Goal: Task Accomplishment & Management: Manage account settings

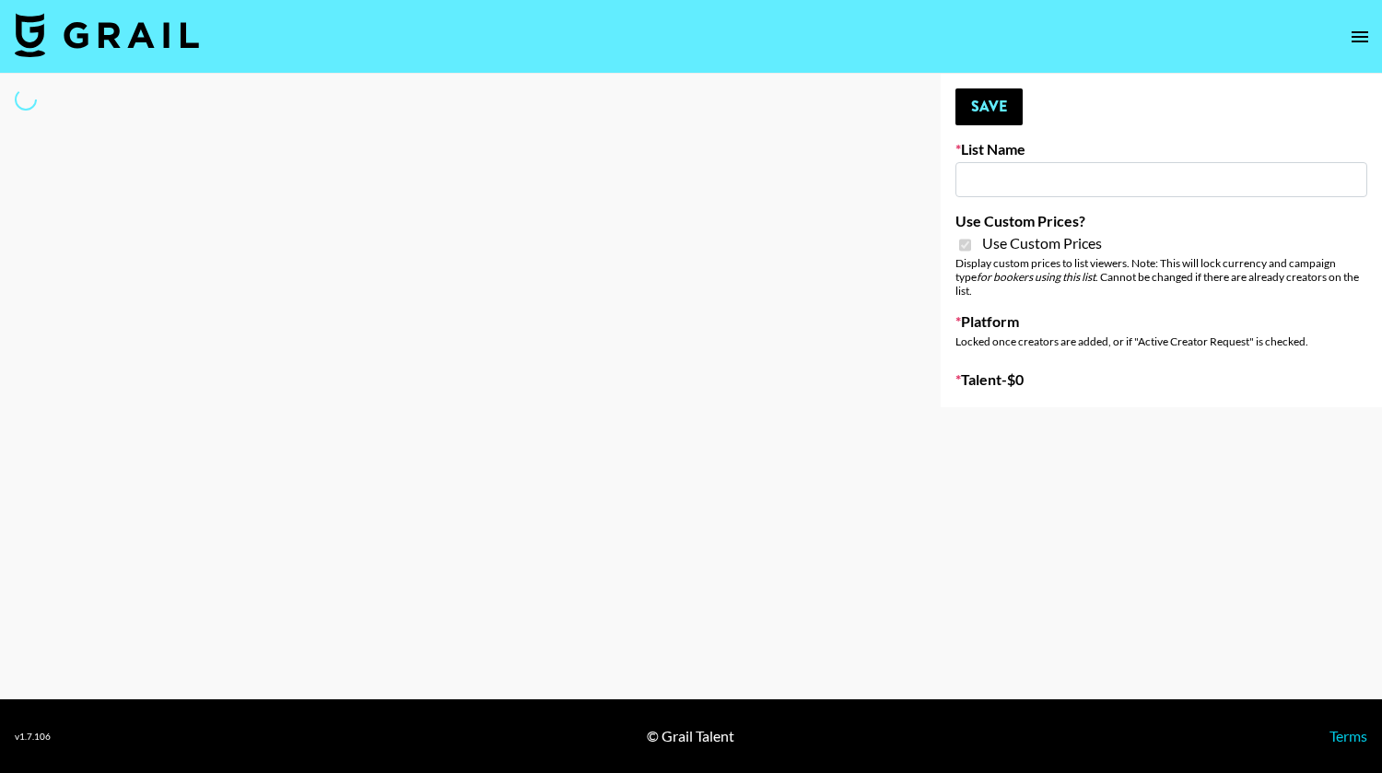
type input "Evry Jewels"
checkbox input "true"
select select "Brand"
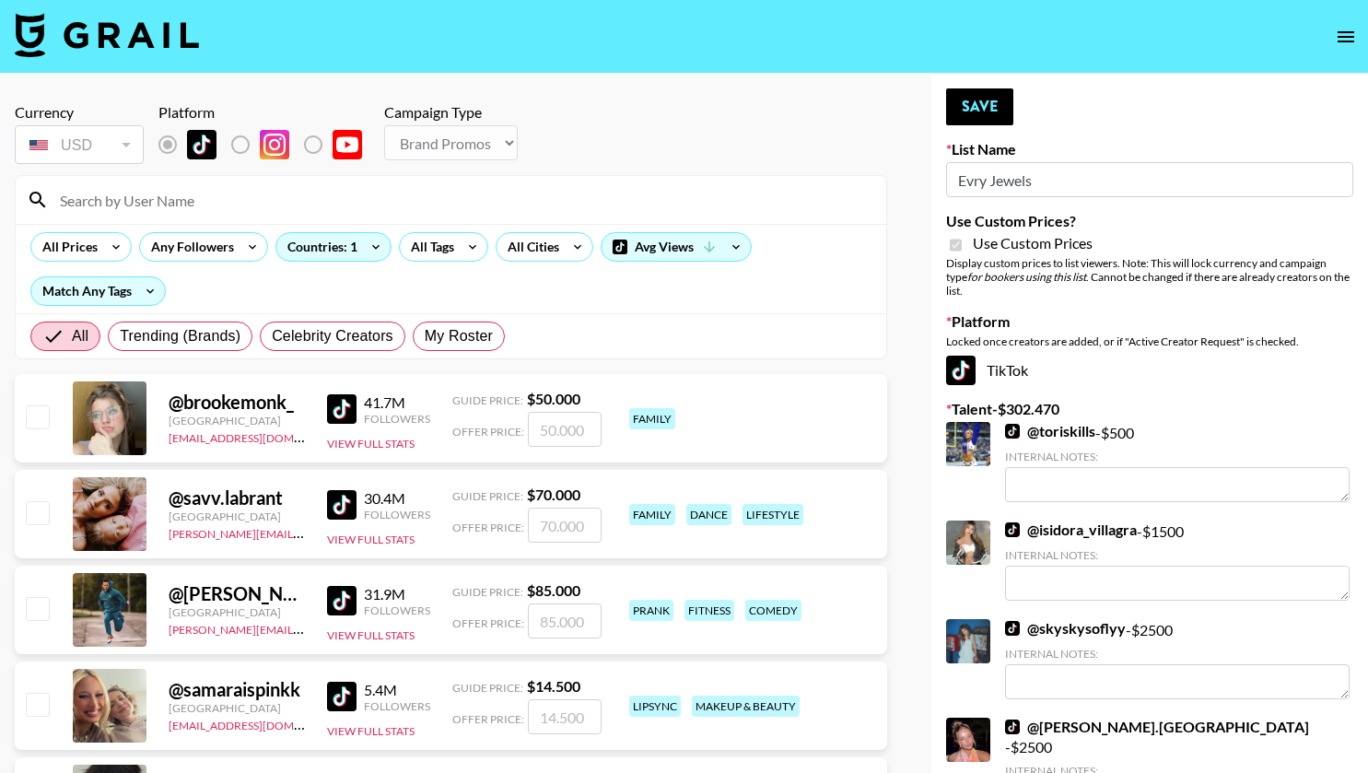
click at [303, 193] on input at bounding box center [462, 199] width 826 height 29
type input "sagethomass"
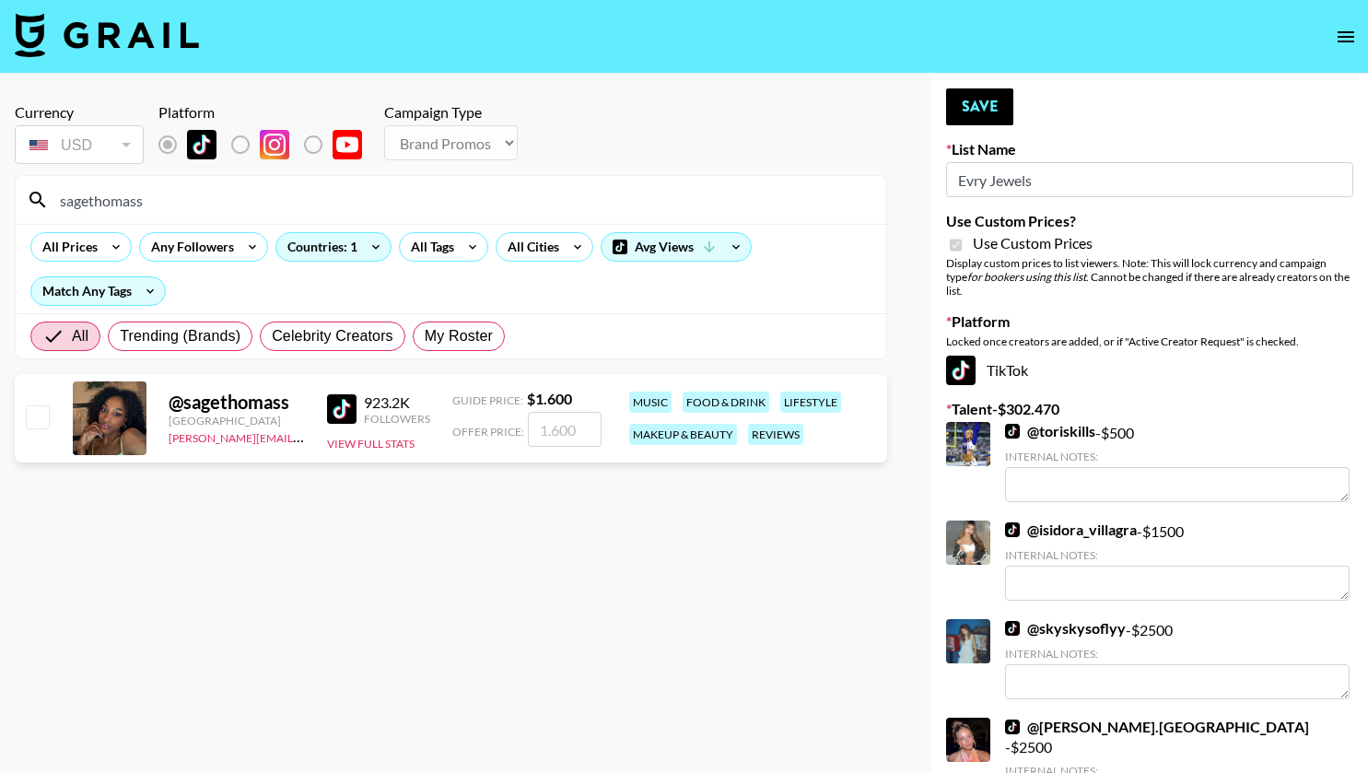
click at [39, 421] on input "checkbox" at bounding box center [37, 416] width 22 height 22
checkbox input "true"
click at [556, 435] on input "1600" at bounding box center [565, 429] width 74 height 35
type input "1700"
click at [965, 103] on button "Save" at bounding box center [979, 106] width 67 height 37
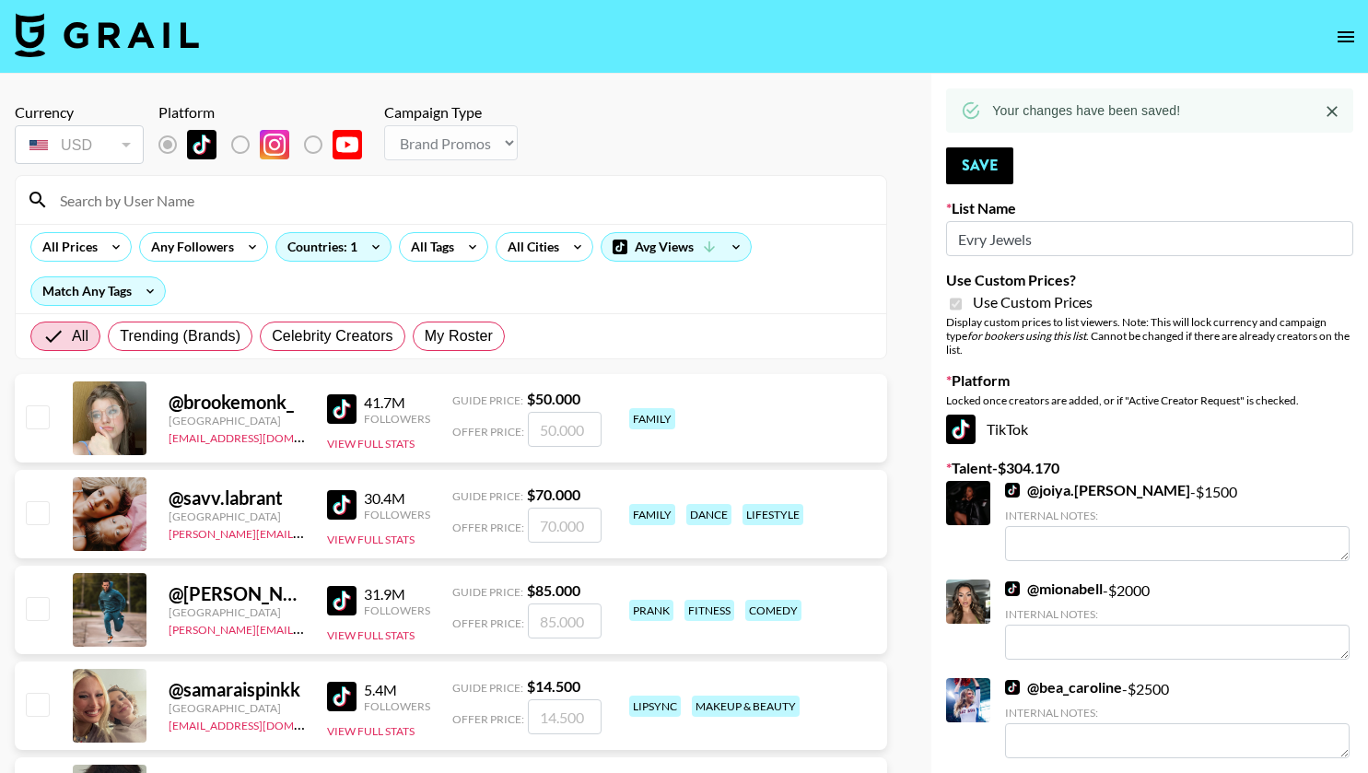
click at [205, 206] on input at bounding box center [462, 199] width 826 height 29
click at [172, 206] on input "mis" at bounding box center [462, 199] width 826 height 29
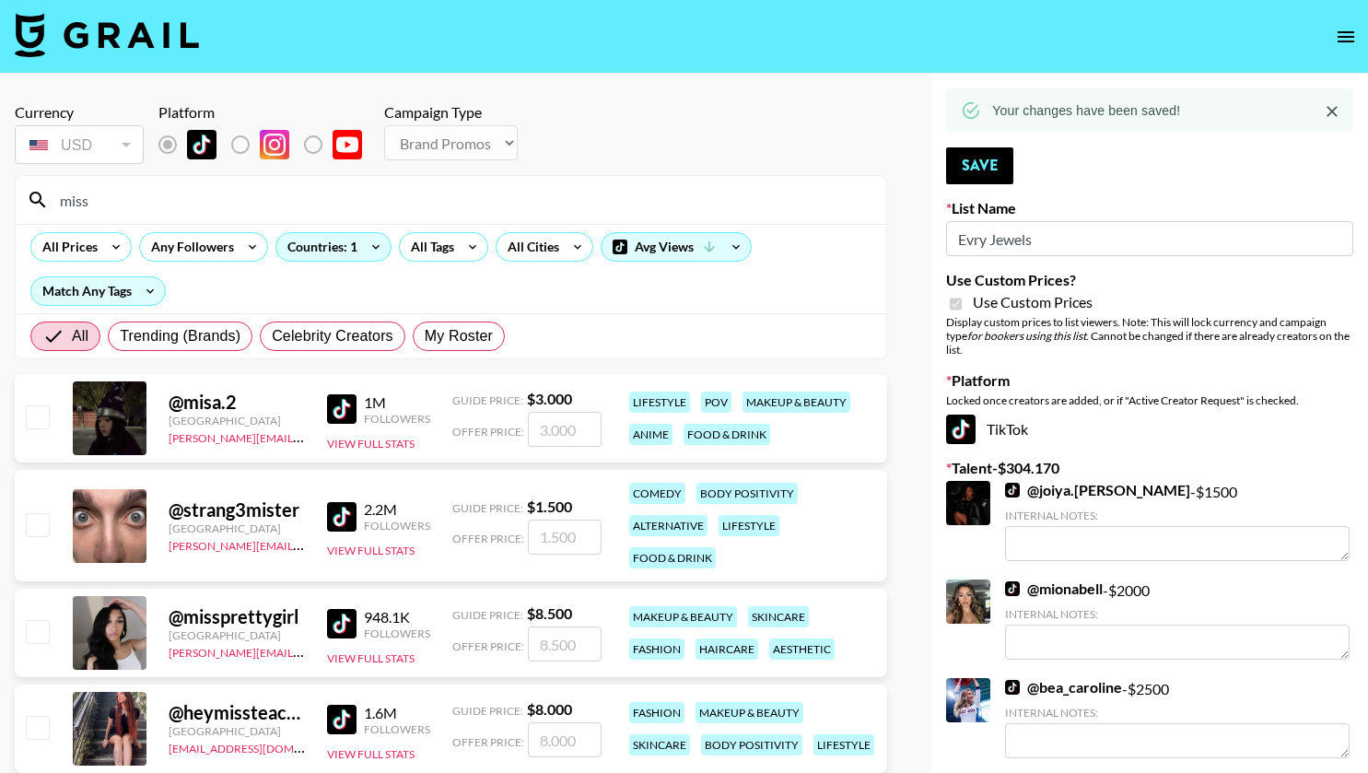
click at [135, 209] on input "miss" at bounding box center [462, 199] width 826 height 29
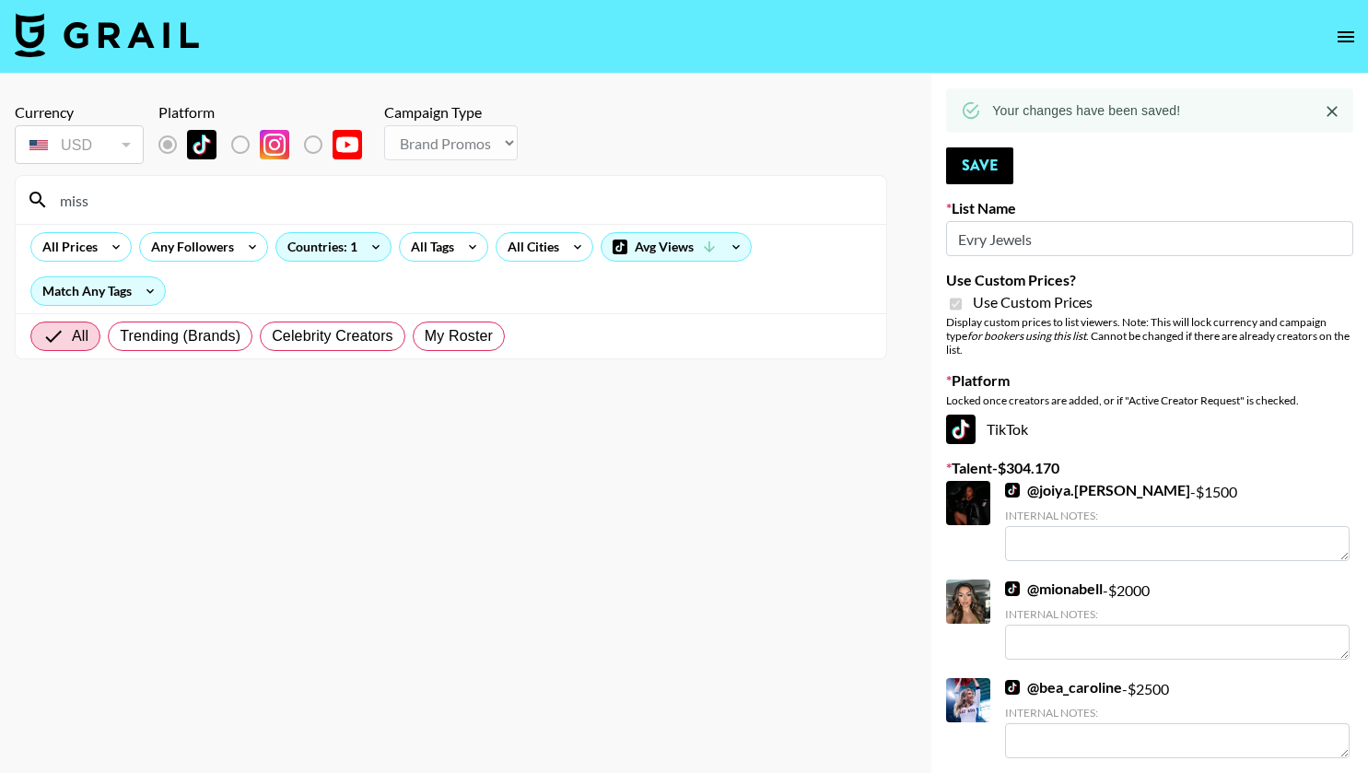
type input "mis"
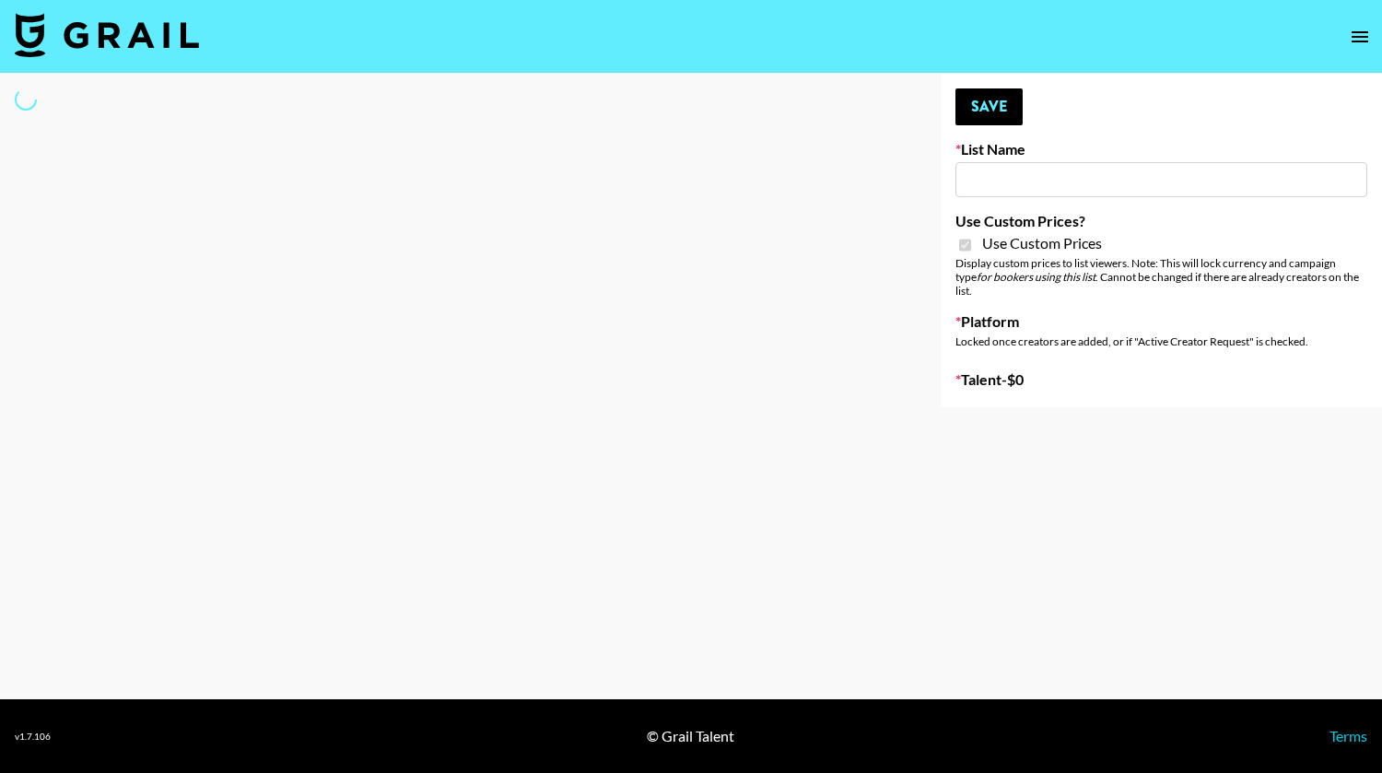
select select "Brand"
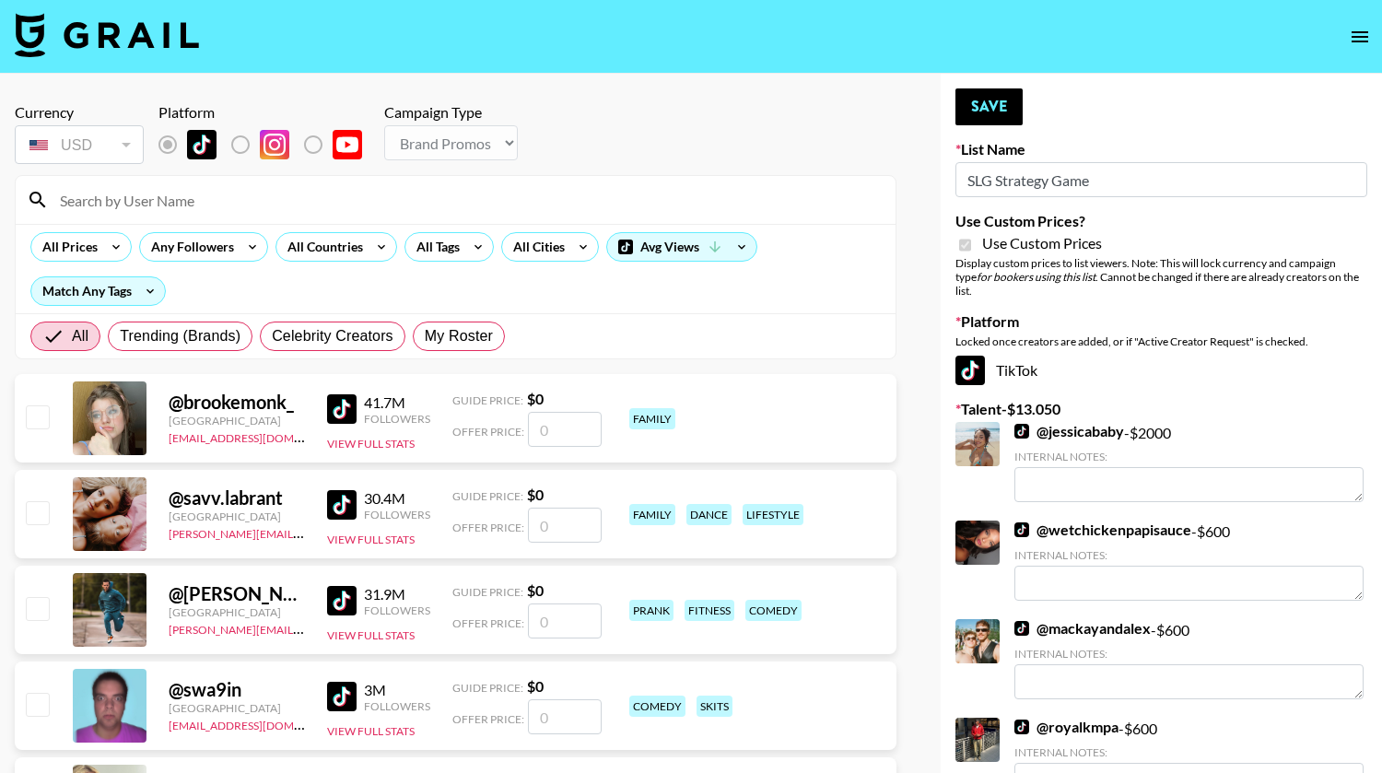
type input "SLG Strategy Game"
checkbox input "true"
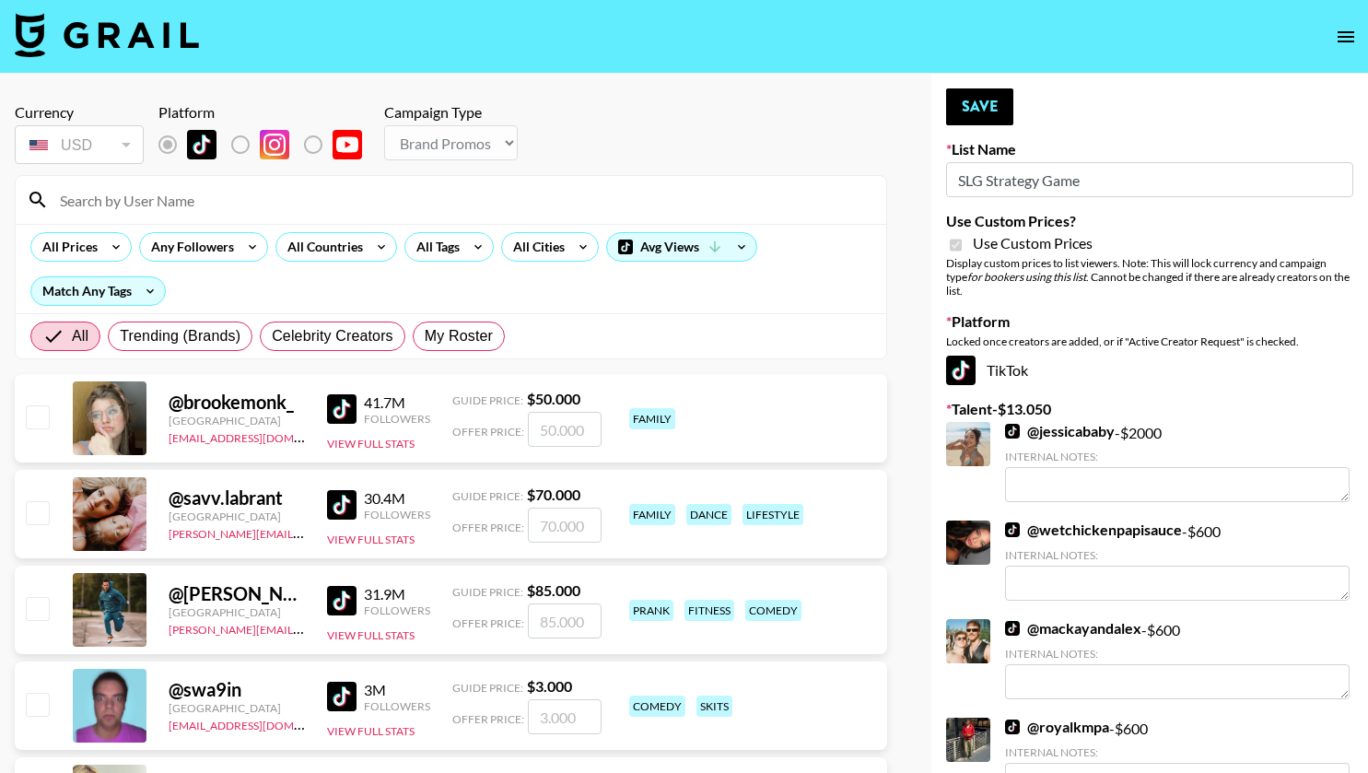
click at [268, 192] on input at bounding box center [462, 199] width 826 height 29
type input "usim"
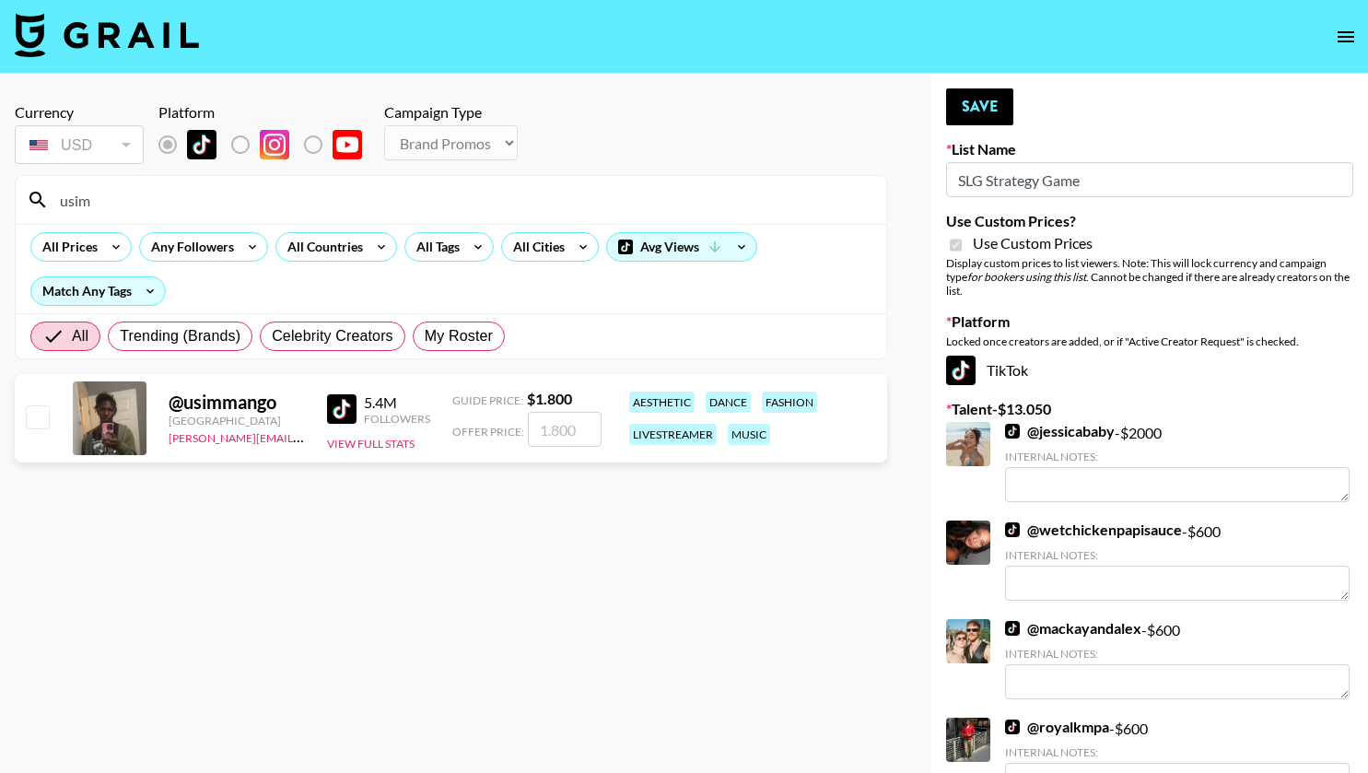
click at [579, 438] on input "number" at bounding box center [565, 429] width 74 height 35
type input "1"
checkbox input "true"
type input "1500"
drag, startPoint x: 569, startPoint y: 430, endPoint x: 509, endPoint y: 428, distance: 60.8
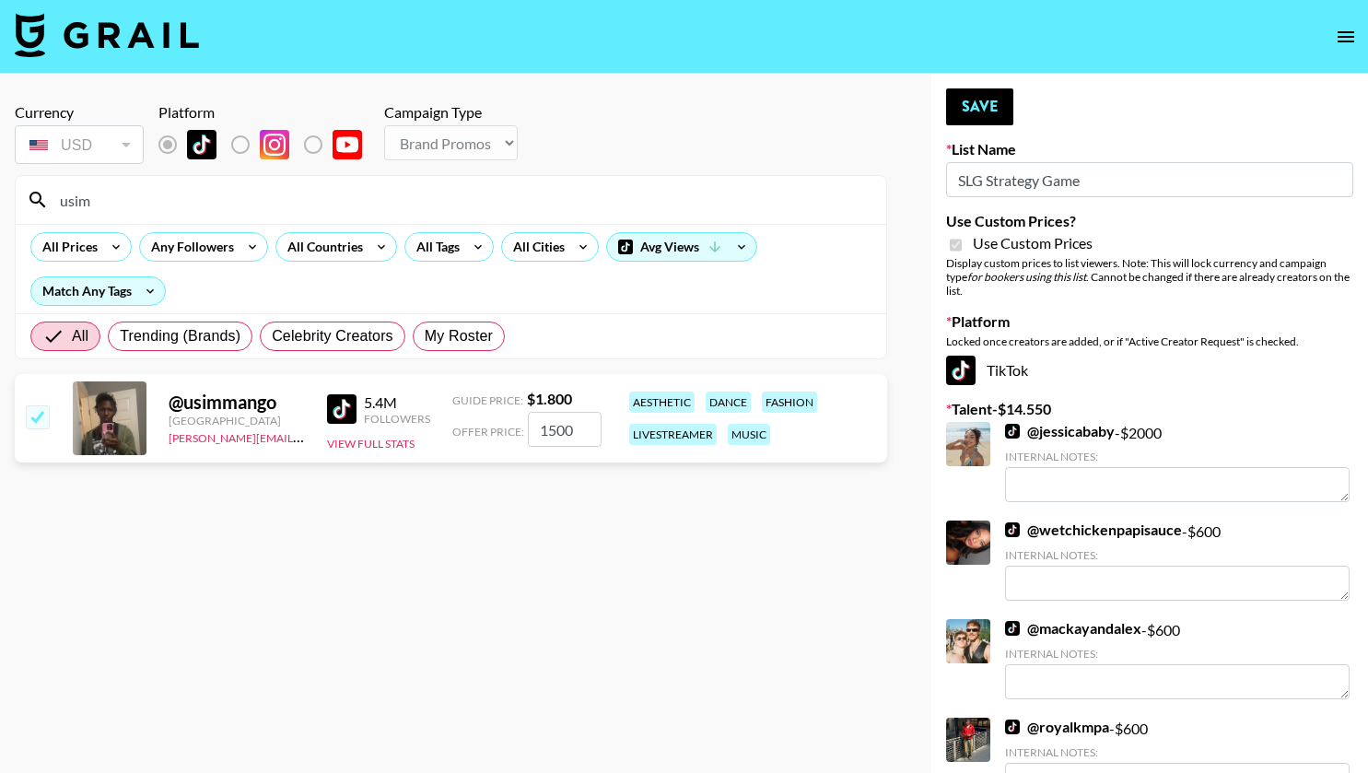
click at [509, 428] on div "Offer Price: 1500" at bounding box center [526, 429] width 149 height 35
checkbox input "false"
type input "6"
checkbox input "true"
type input "600"
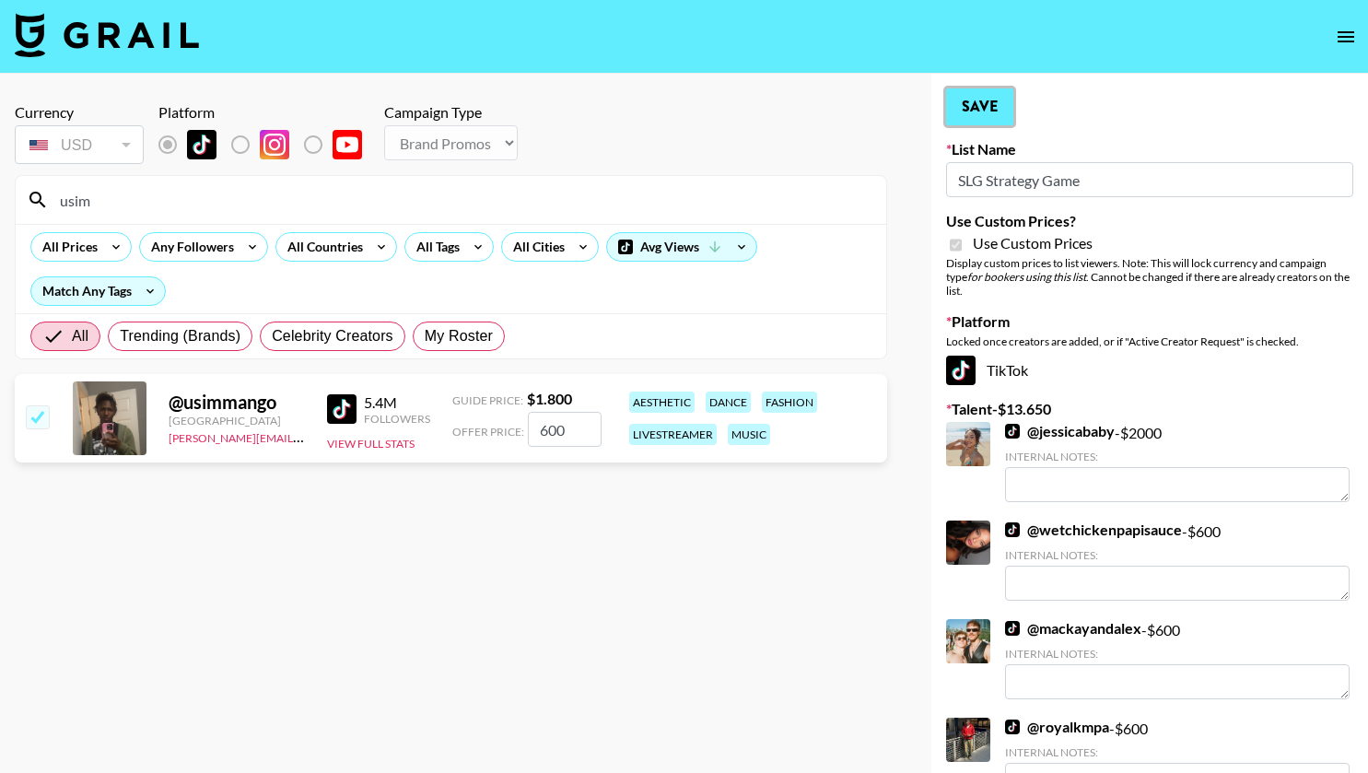
click at [989, 120] on button "Save" at bounding box center [979, 106] width 67 height 37
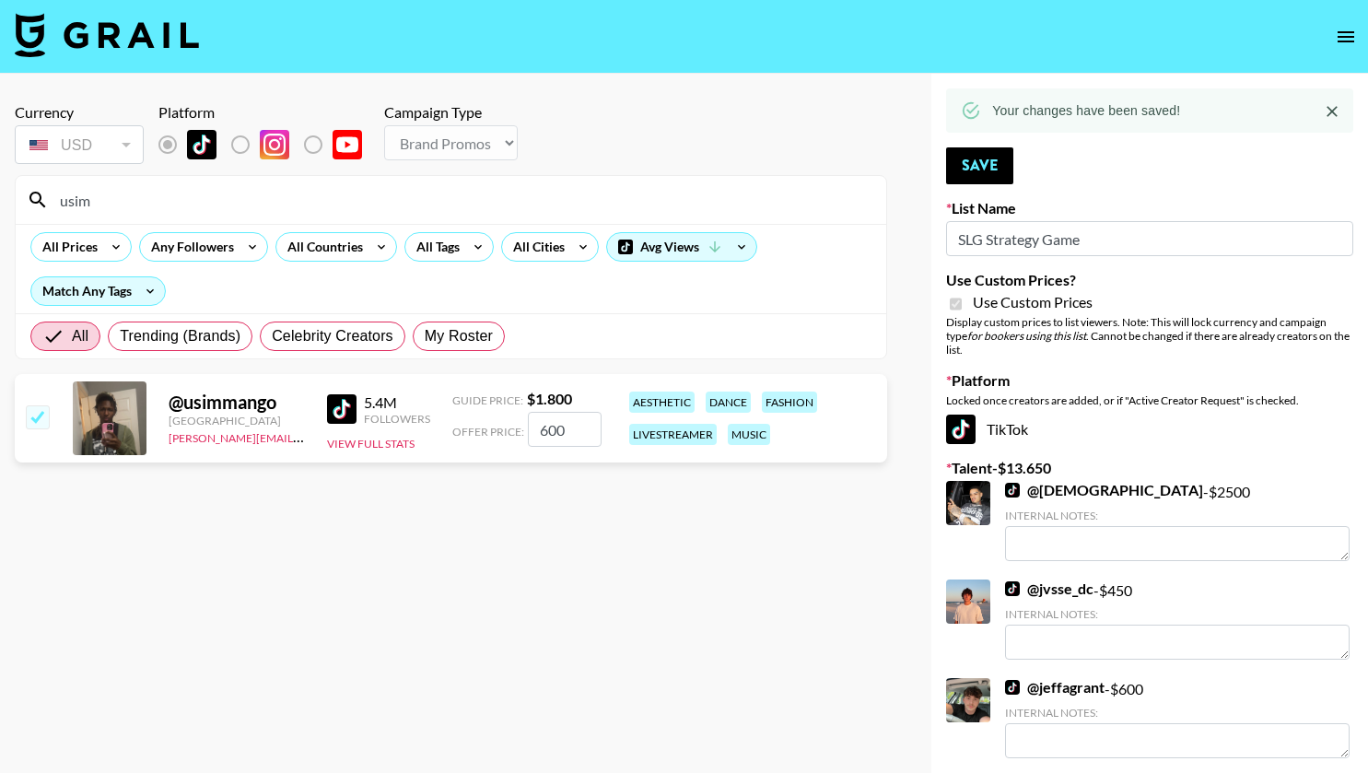
drag, startPoint x: 386, startPoint y: 212, endPoint x: 42, endPoint y: 192, distance: 344.2
click at [42, 192] on div "usim" at bounding box center [451, 200] width 871 height 48
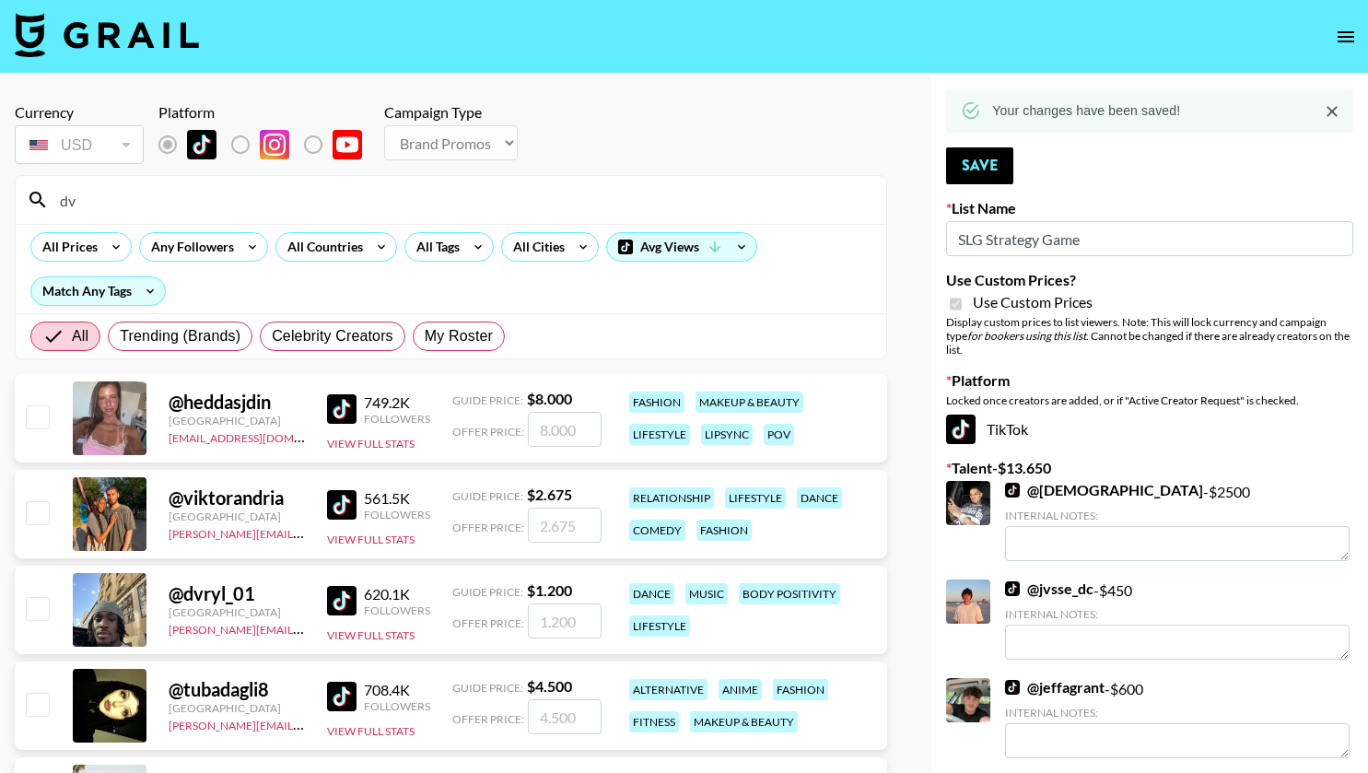
type input "dvryl"
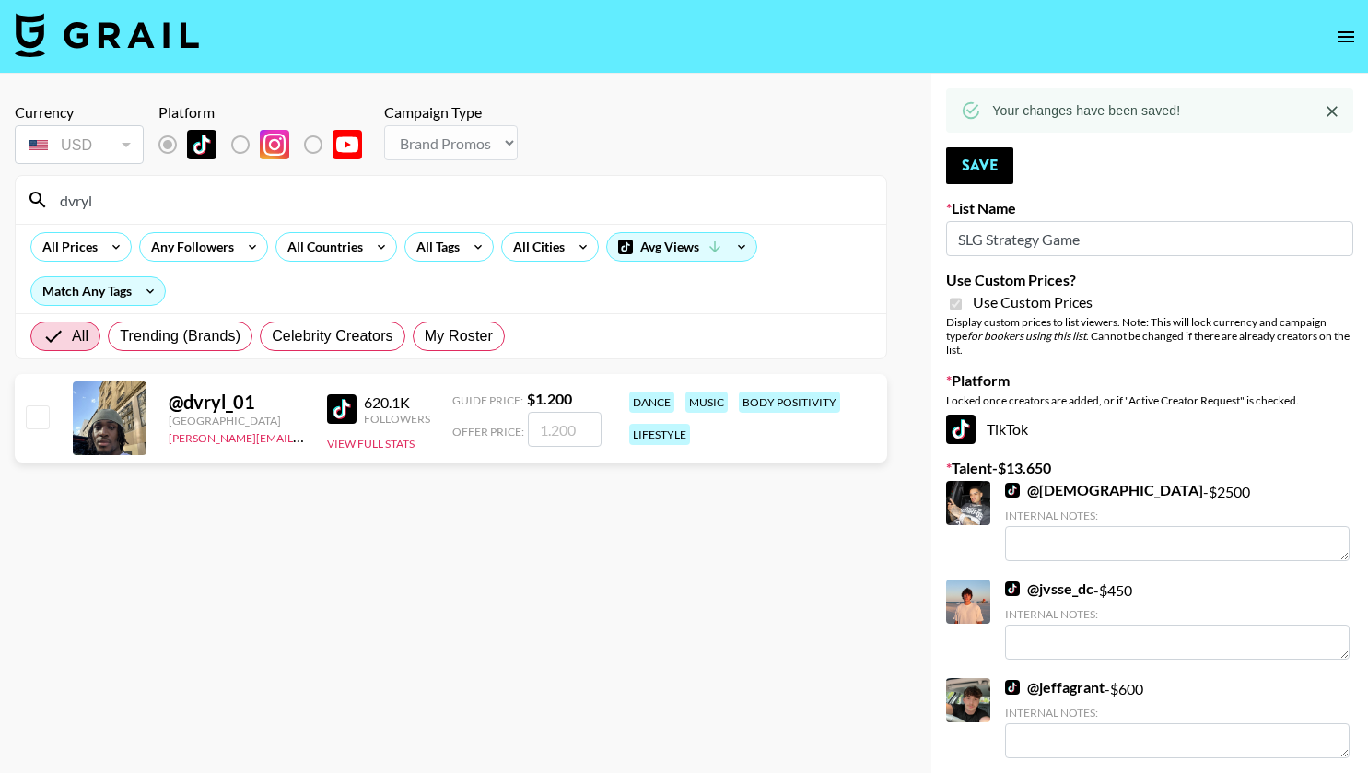
click at [34, 420] on input "checkbox" at bounding box center [37, 416] width 22 height 22
checkbox input "true"
type input "1200"
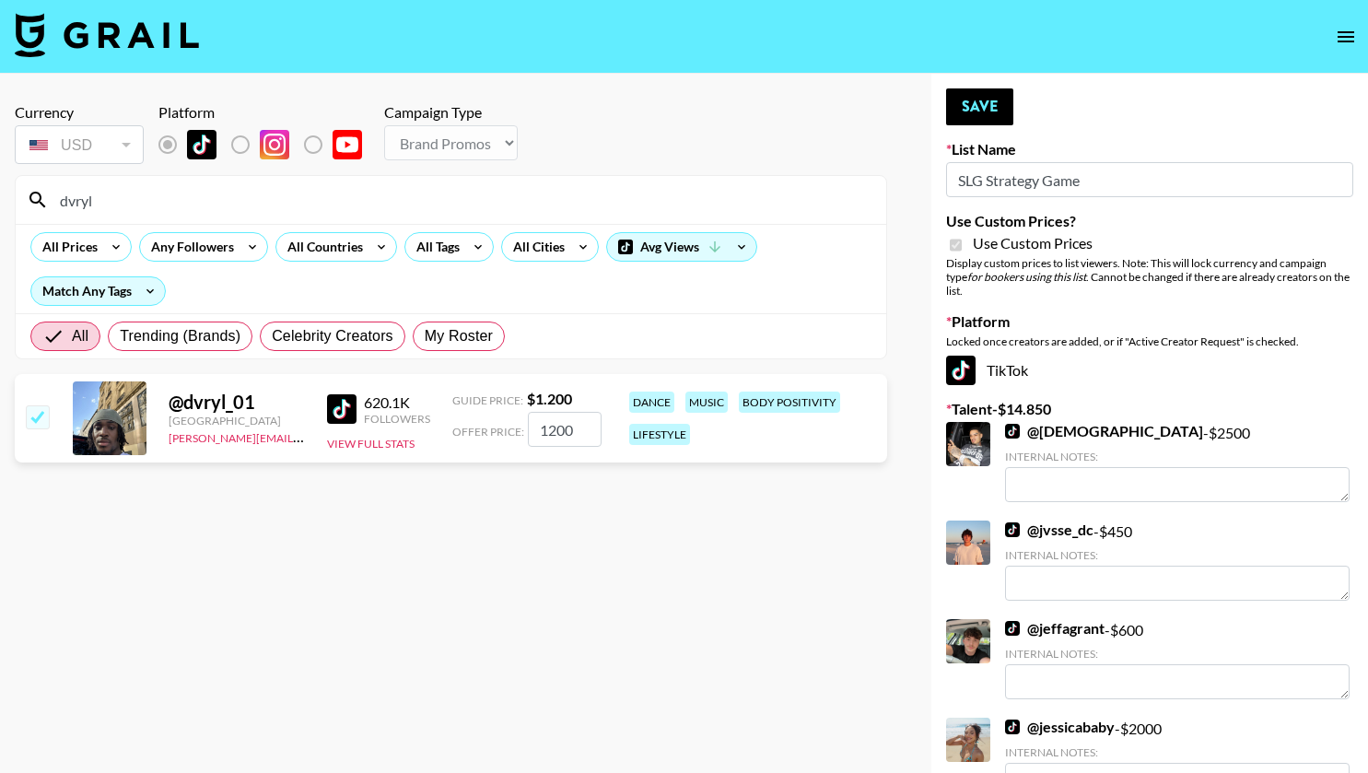
drag, startPoint x: 575, startPoint y: 428, endPoint x: 468, endPoint y: 436, distance: 107.1
click at [468, 436] on div "Offer Price: 1200" at bounding box center [526, 429] width 149 height 35
checkbox input "false"
type input "6"
checkbox input "true"
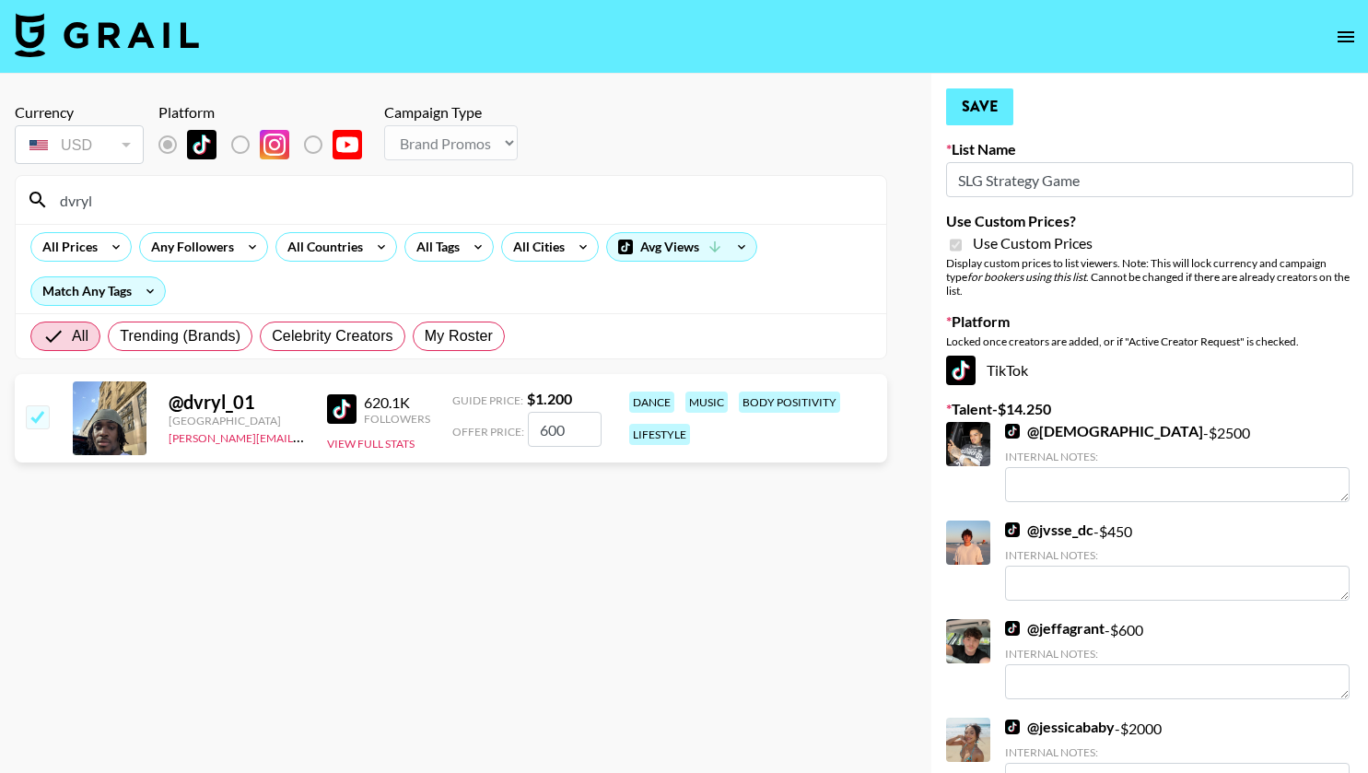
type input "600"
click at [975, 106] on button "Save" at bounding box center [979, 106] width 67 height 37
